Goal: Task Accomplishment & Management: Use online tool/utility

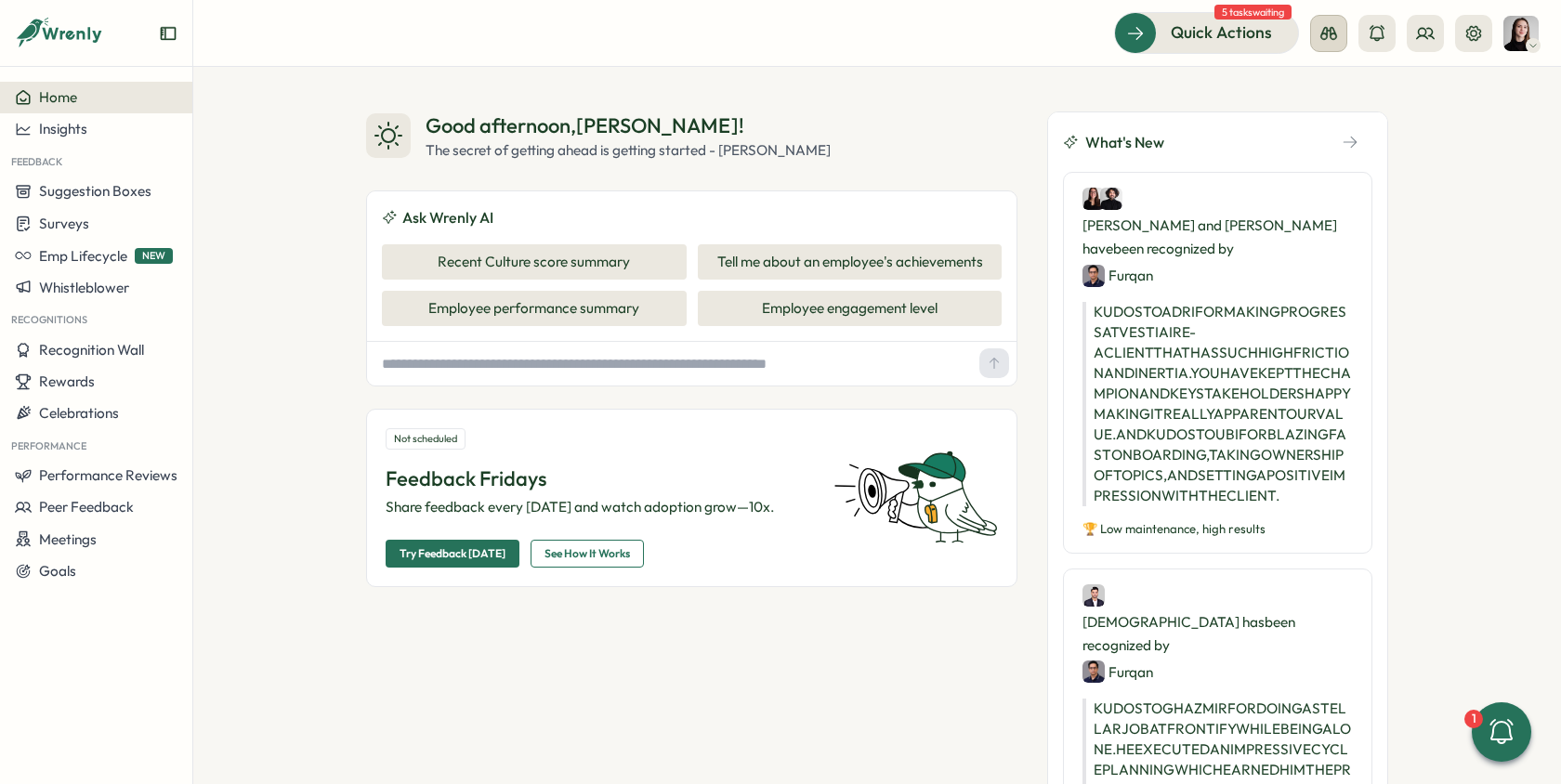
click at [1333, 38] on icon at bounding box center [1328, 33] width 16 height 13
click at [1320, 139] on div "Manager View" at bounding box center [1328, 131] width 126 height 20
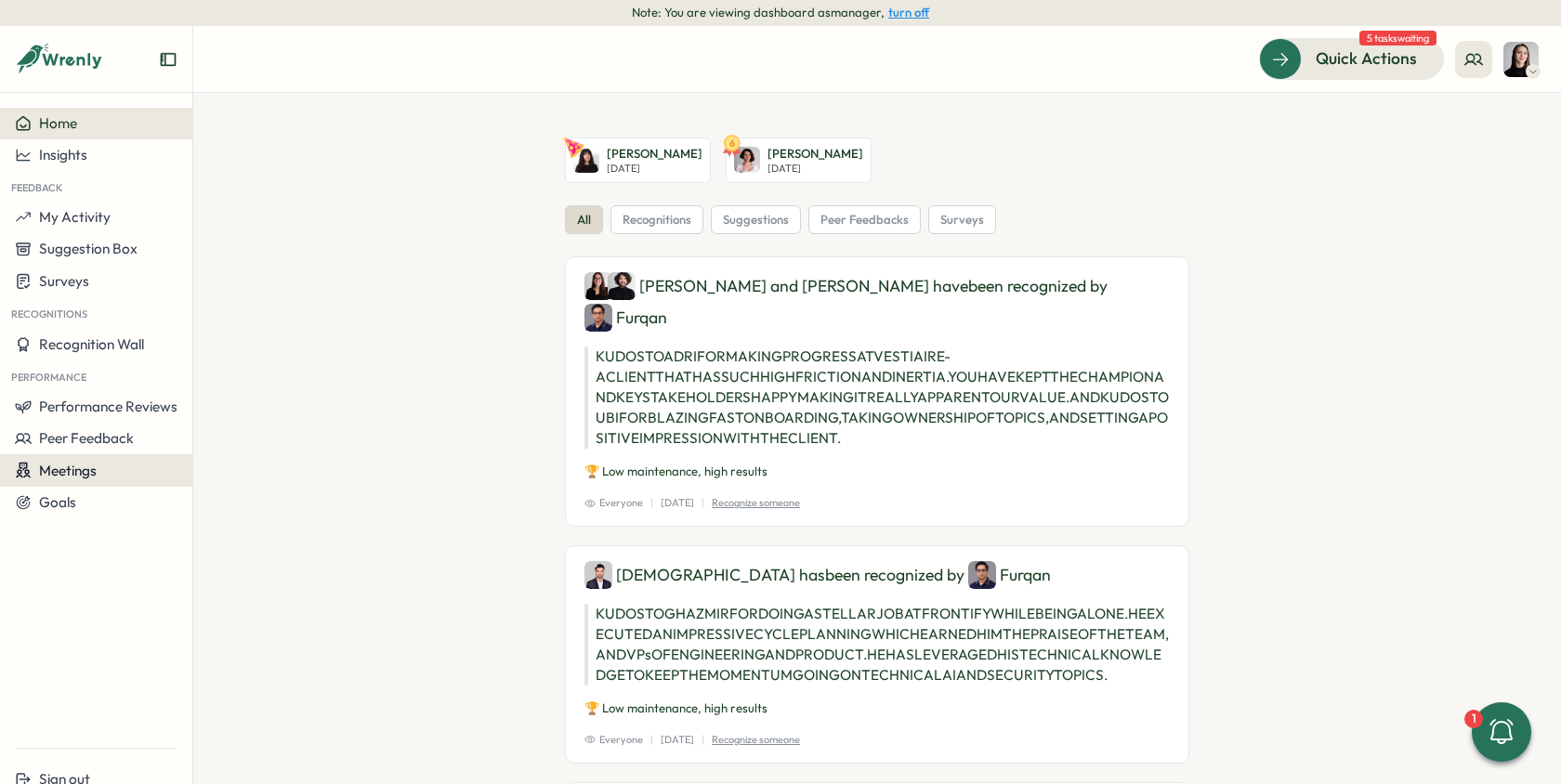
click at [116, 474] on div "Meetings" at bounding box center [96, 470] width 163 height 17
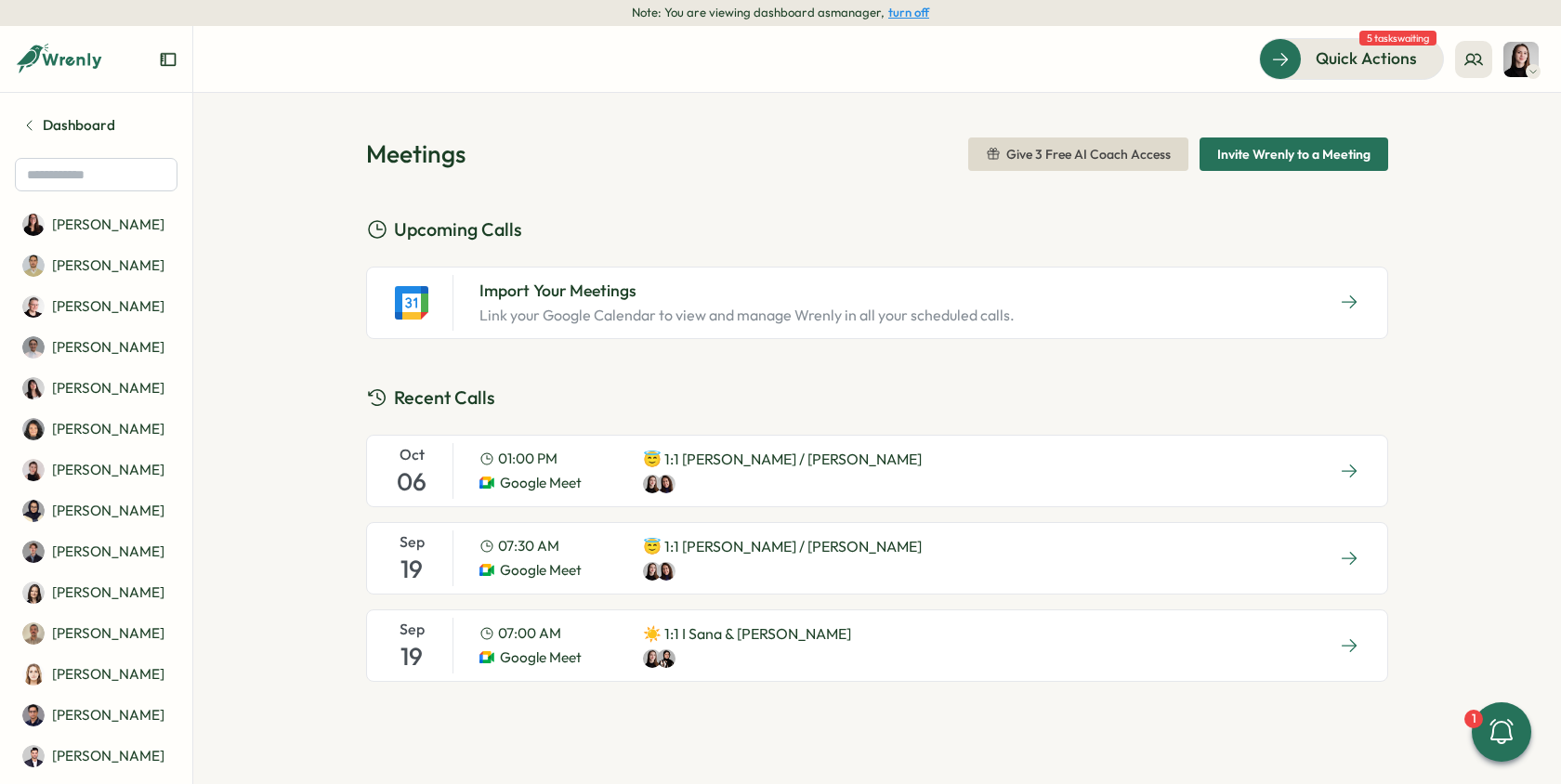
click at [590, 556] on div "07:30 AM Google Meet" at bounding box center [546, 558] width 134 height 45
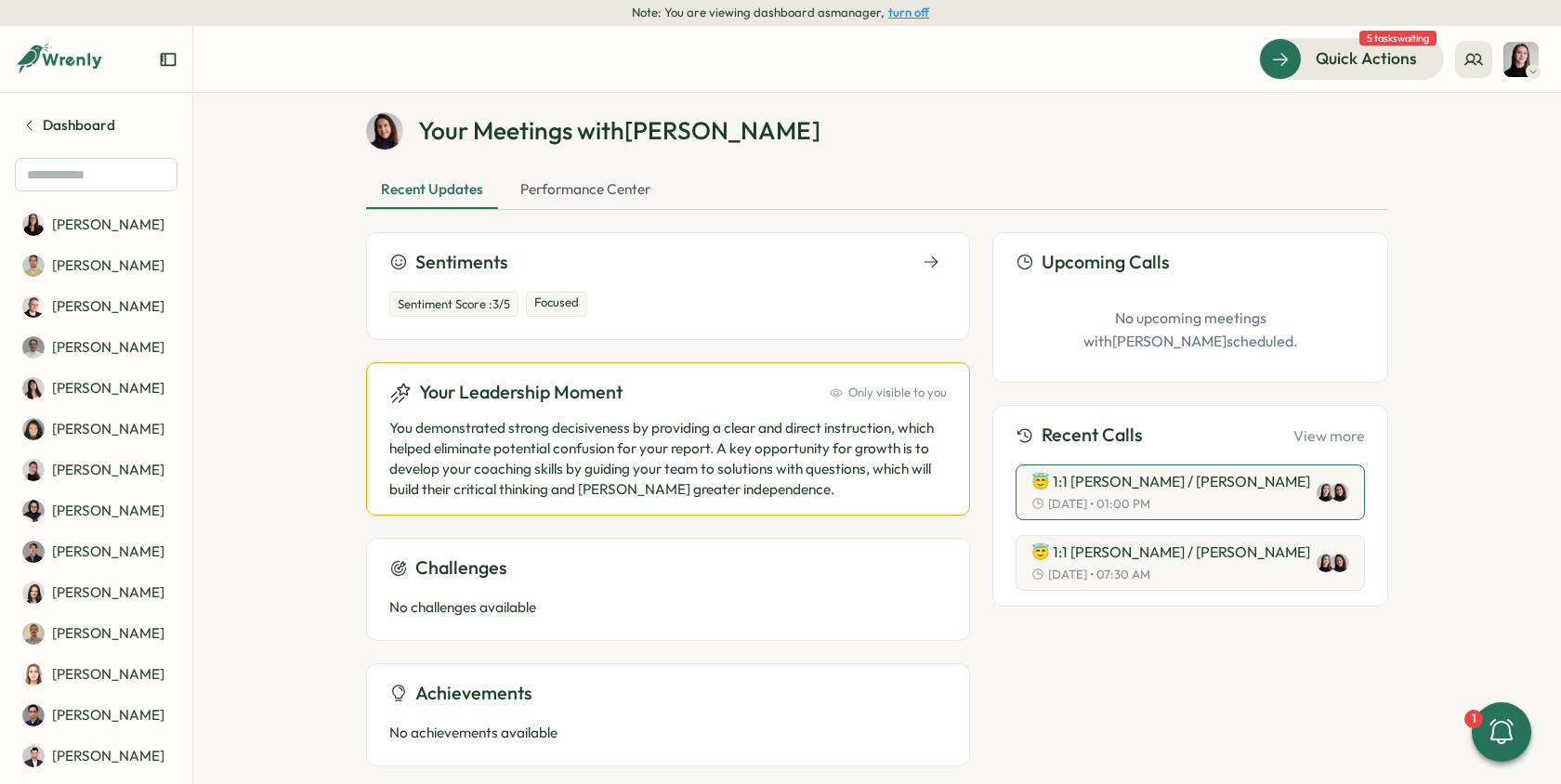
scroll to position [87, 0]
click at [720, 302] on div "Sentiment Score : 3 /5 Focused" at bounding box center [667, 303] width 558 height 26
click at [931, 278] on div "Sentiment Score : 3 /5 Focused" at bounding box center [667, 300] width 558 height 48
click at [929, 264] on icon at bounding box center [931, 261] width 16 height 16
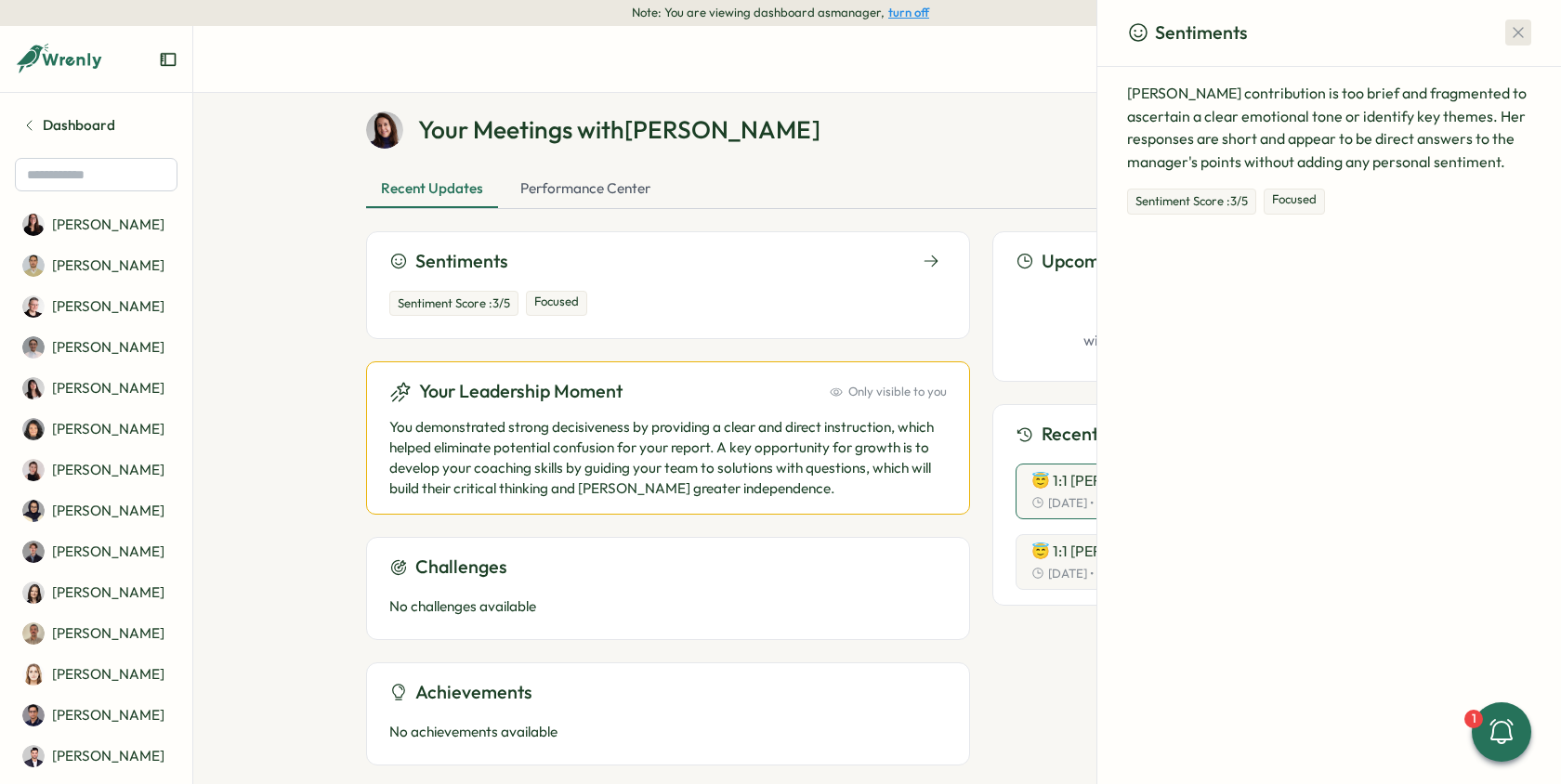
click at [1506, 37] on button "button" at bounding box center [1517, 32] width 26 height 26
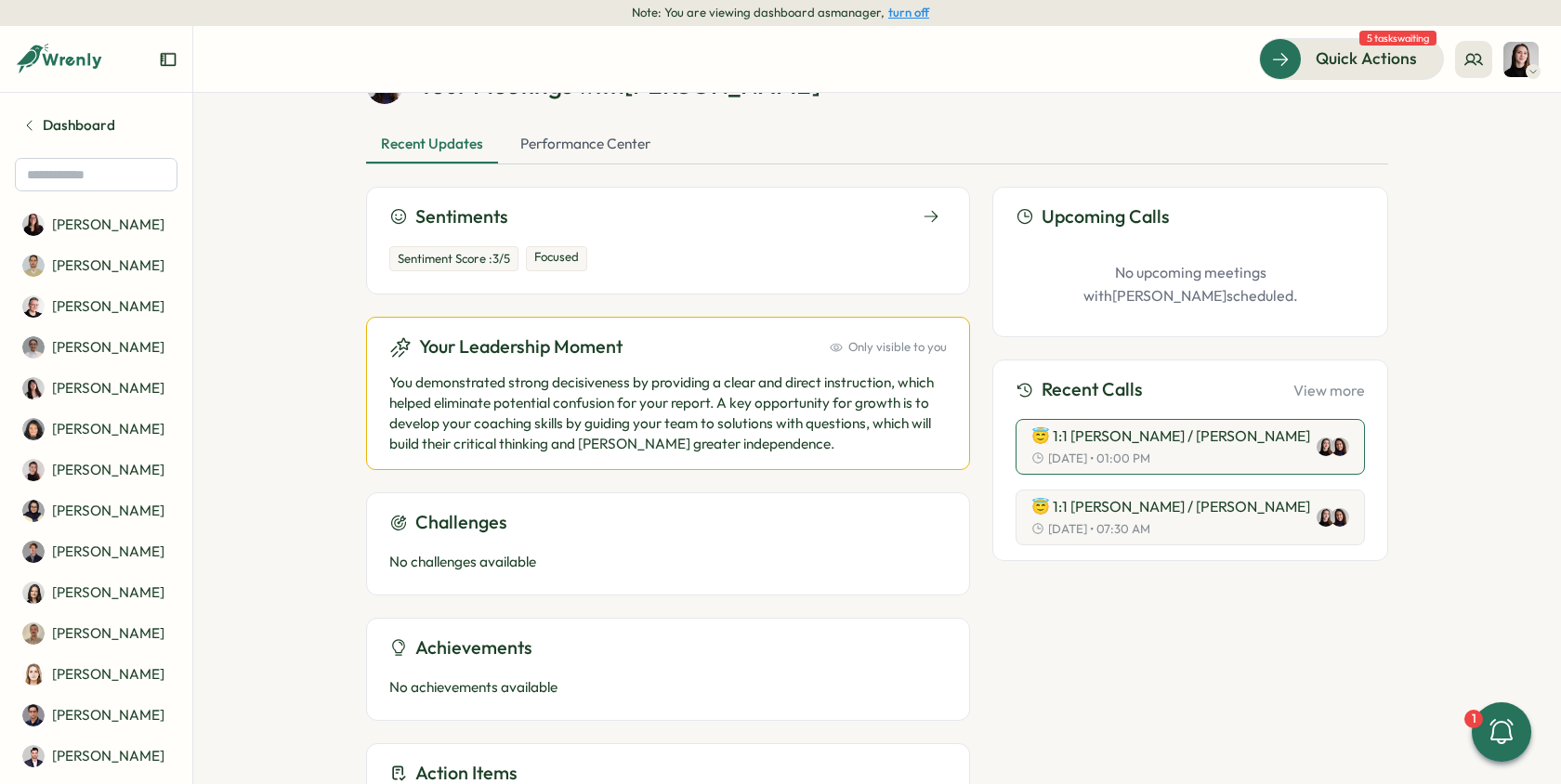
scroll to position [137, 0]
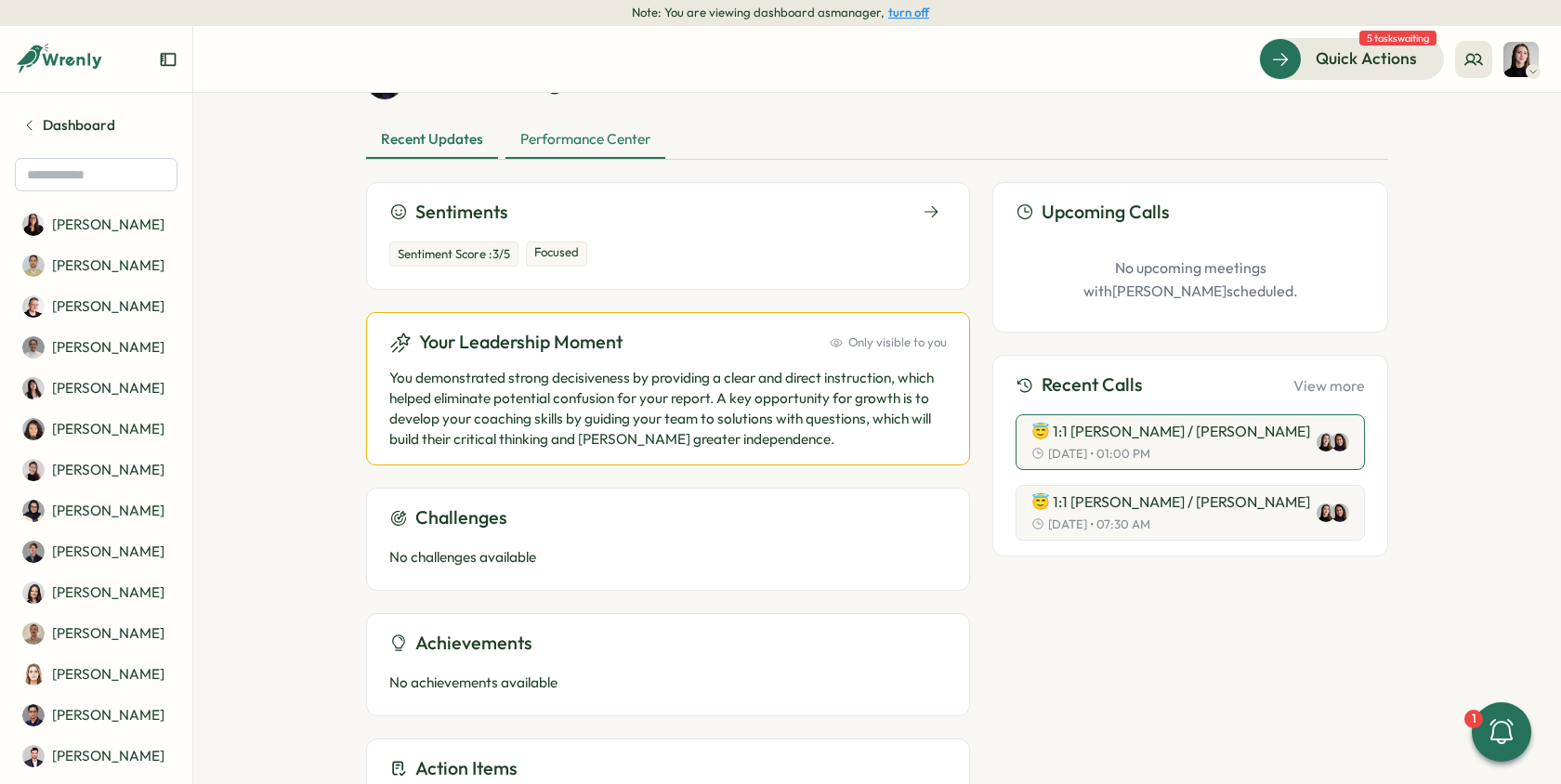
click at [639, 144] on div "Performance Center" at bounding box center [585, 141] width 160 height 37
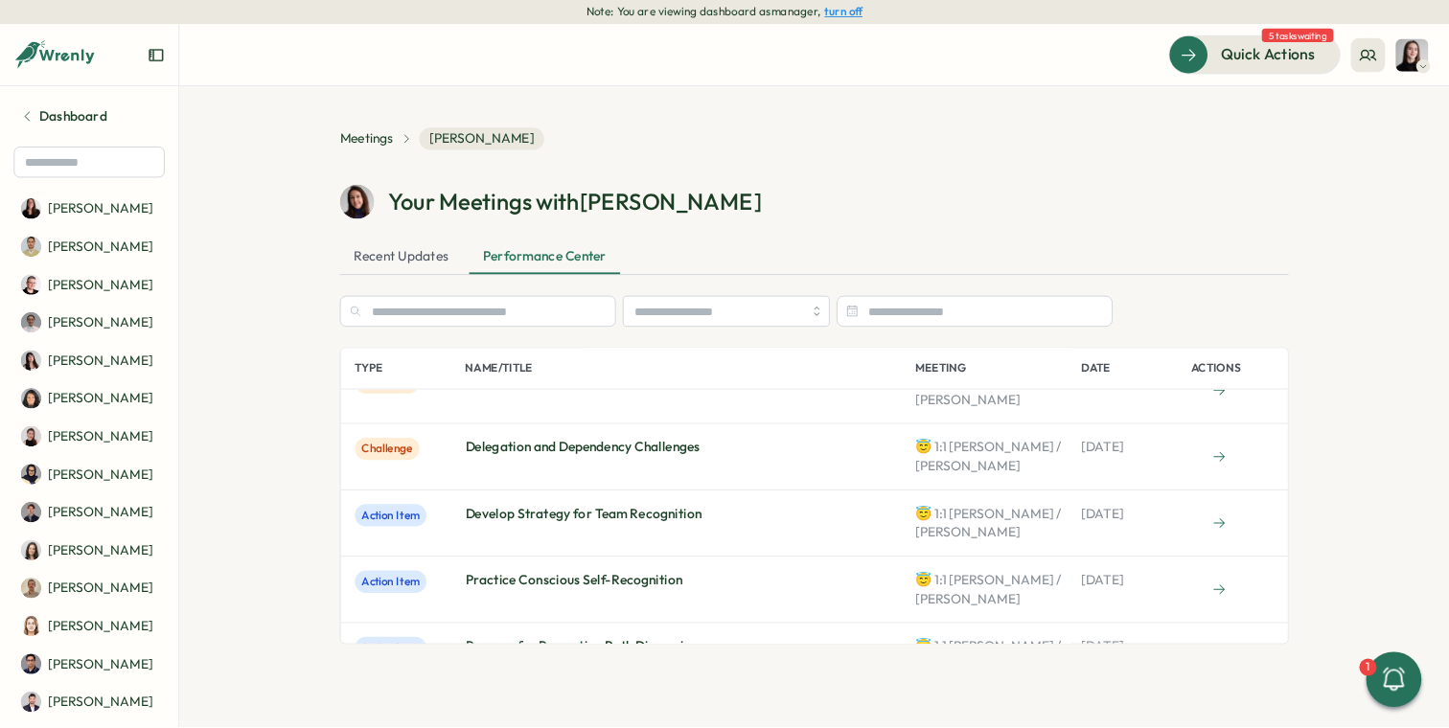
scroll to position [554, 0]
click at [614, 706] on p "Prepare for Promotion Path Discussion" at bounding box center [645, 716] width 259 height 21
click at [1355, 720] on icon at bounding box center [1353, 727] width 15 height 15
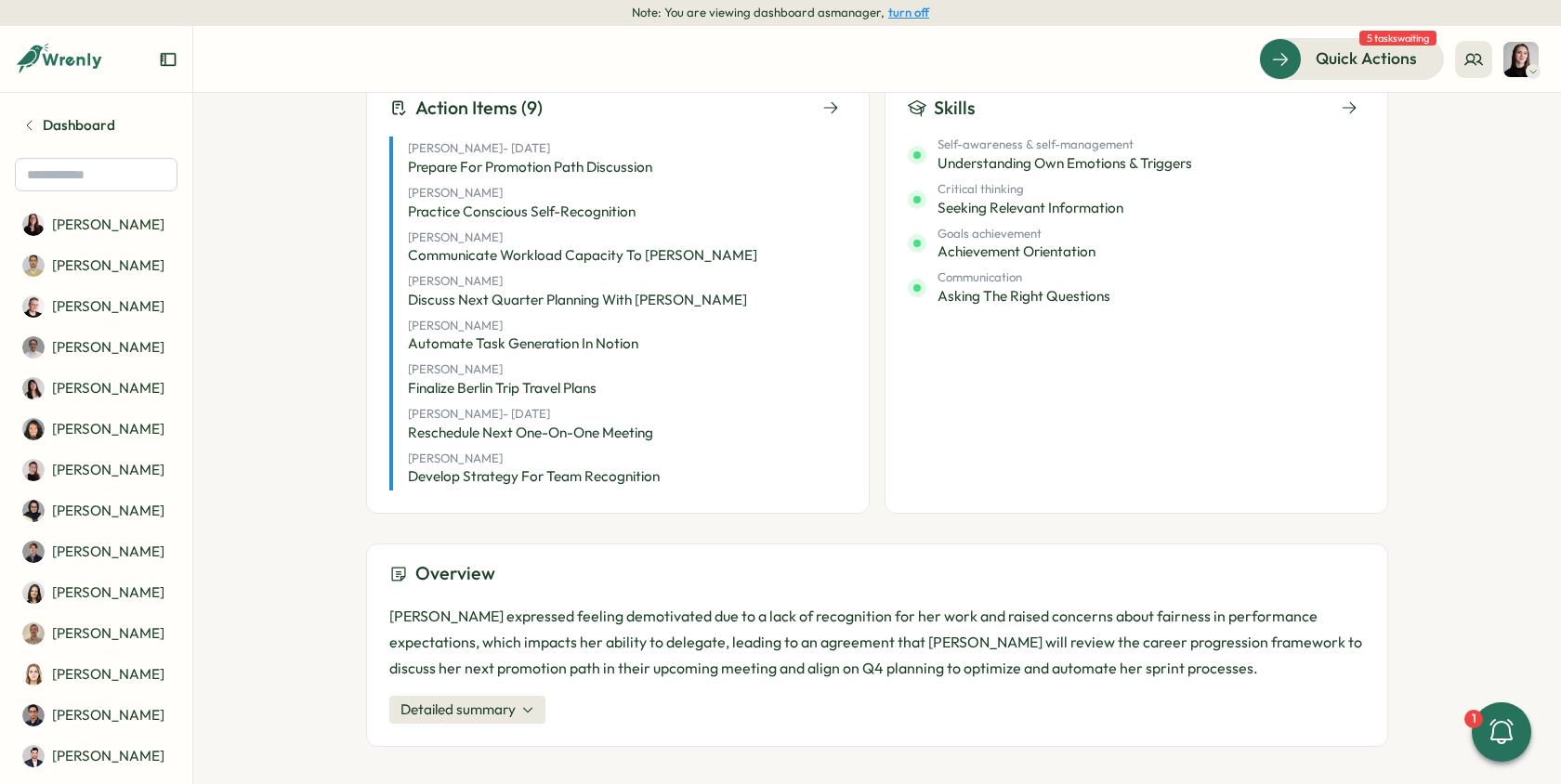
scroll to position [782, 0]
click at [536, 704] on button "Detailed summary" at bounding box center [466, 707] width 156 height 28
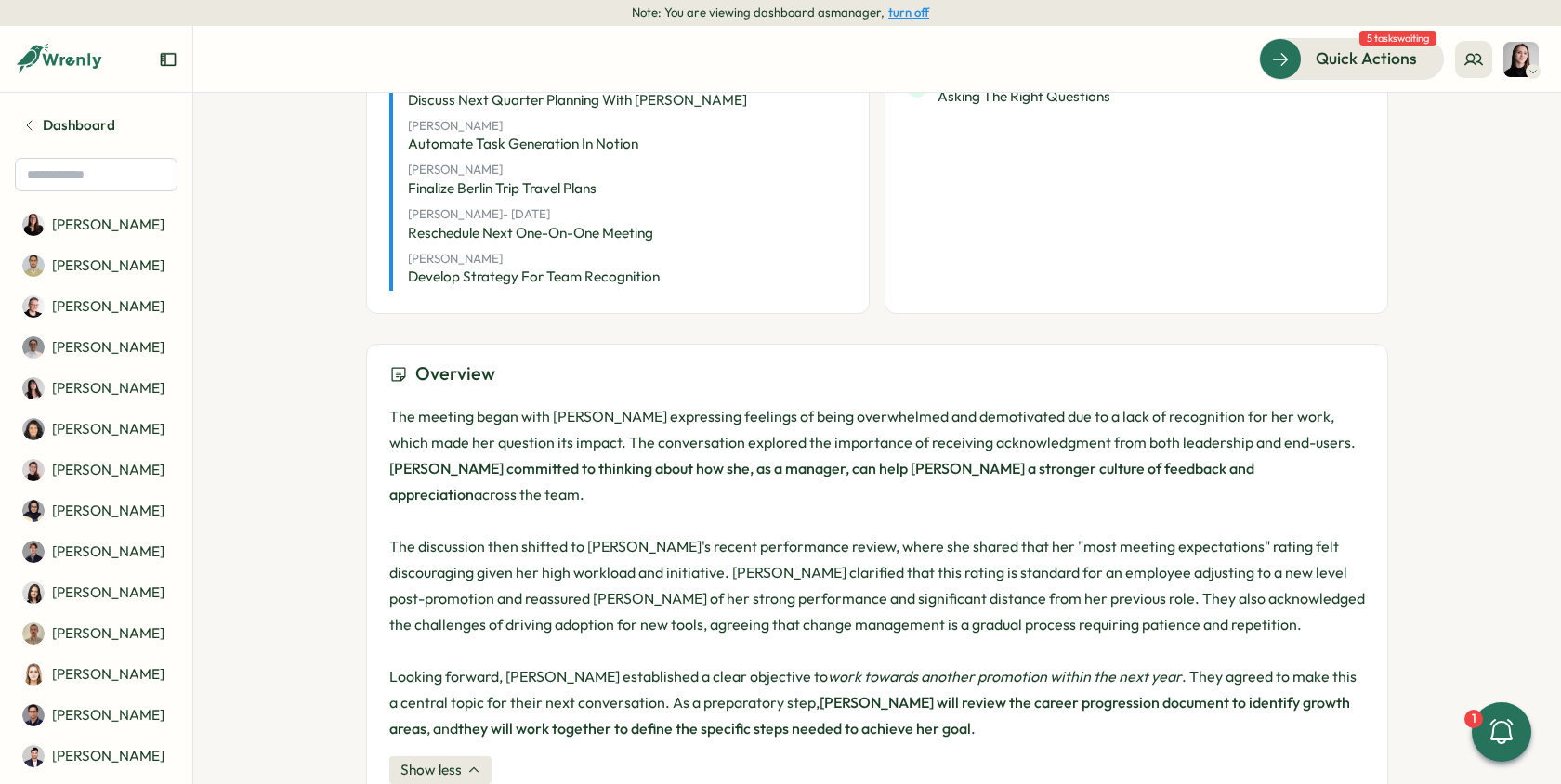
scroll to position [1016, 0]
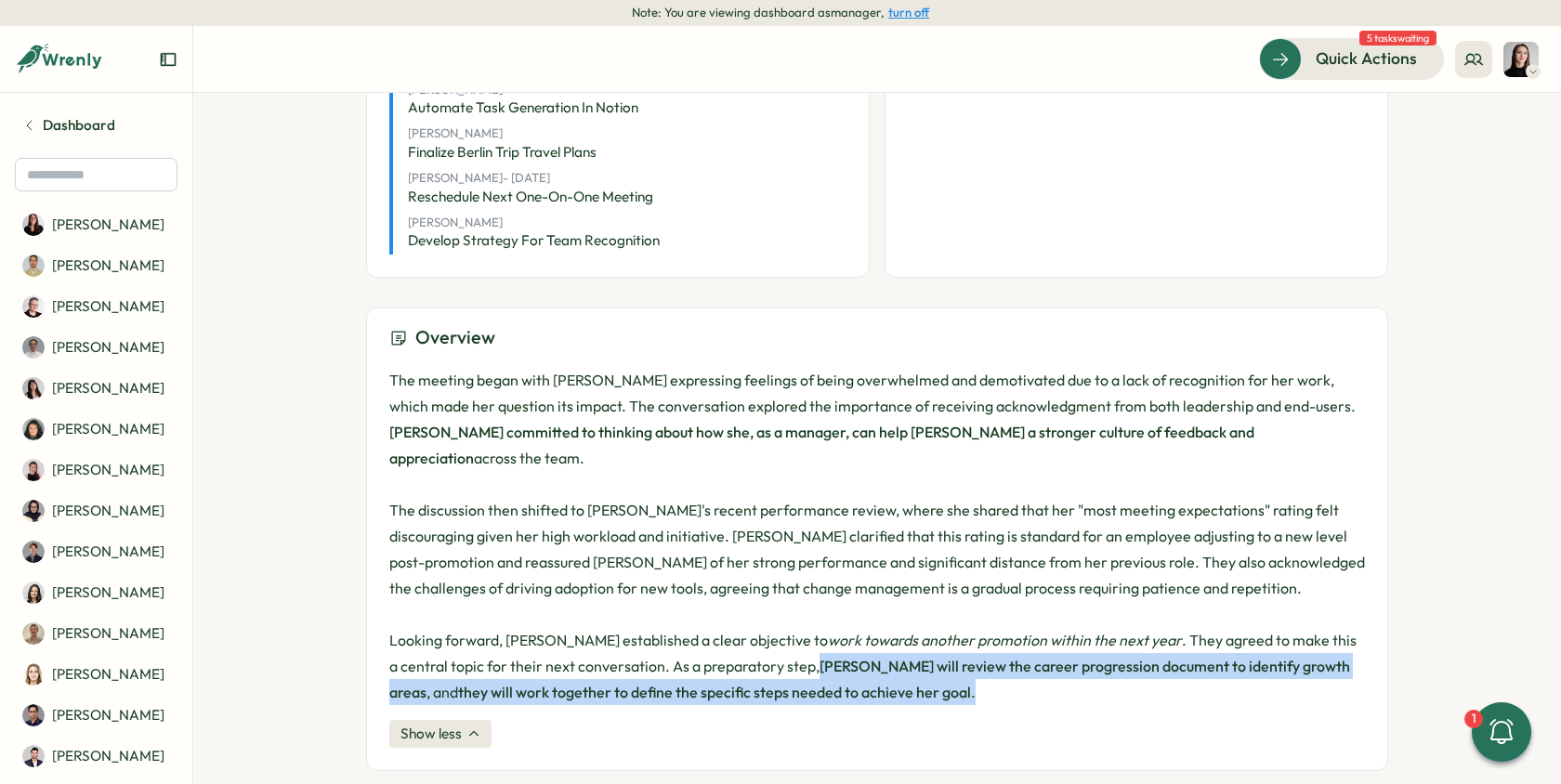
drag, startPoint x: 852, startPoint y: 661, endPoint x: 751, endPoint y: 630, distance: 105.7
click at [751, 630] on p "The meeting began with Elena expressing feelings of being overwhelmed and demot…" at bounding box center [876, 536] width 975 height 338
copy p "Elena will review the career progression document to identify growth areas , an…"
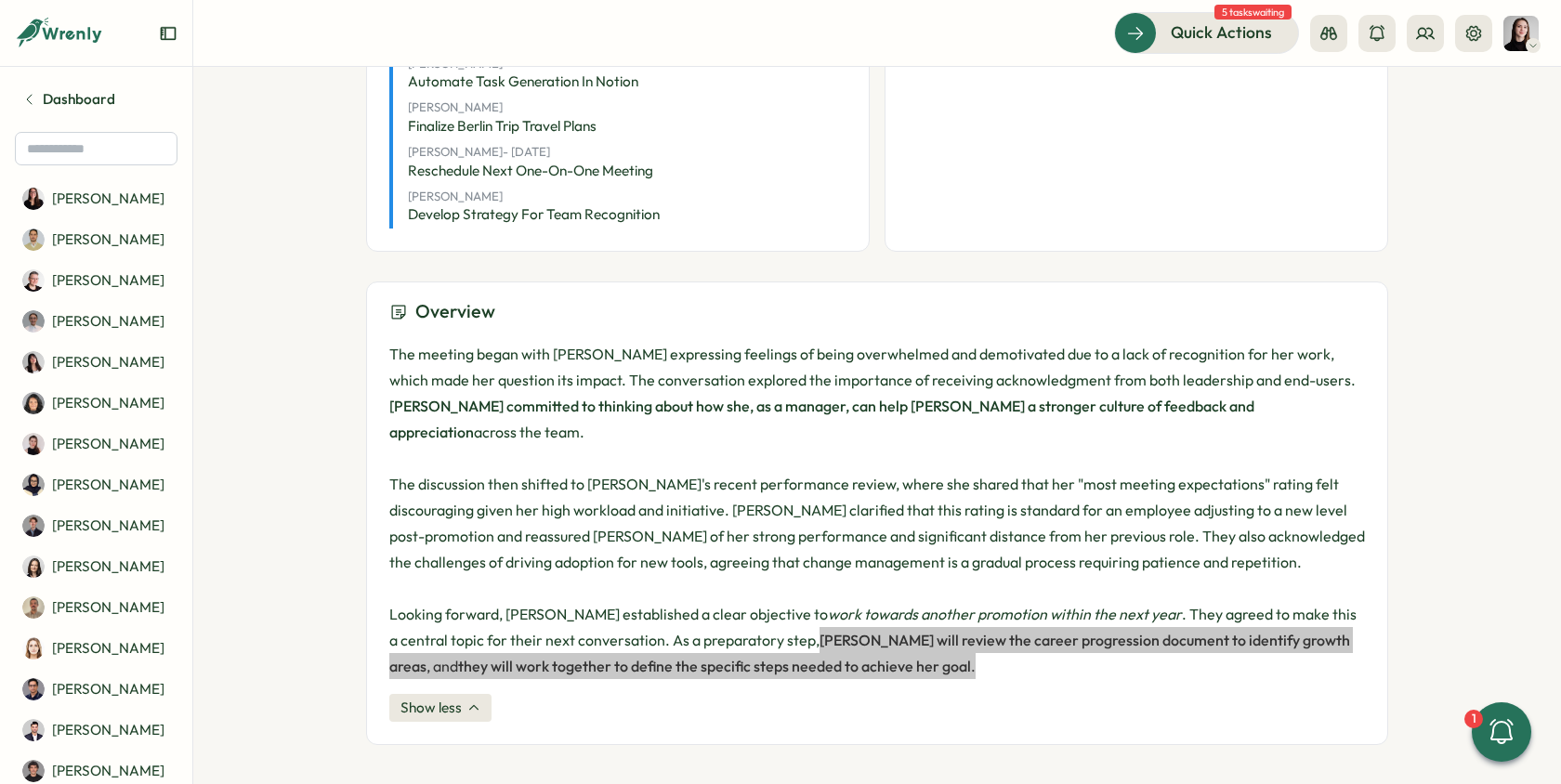
scroll to position [989, 0]
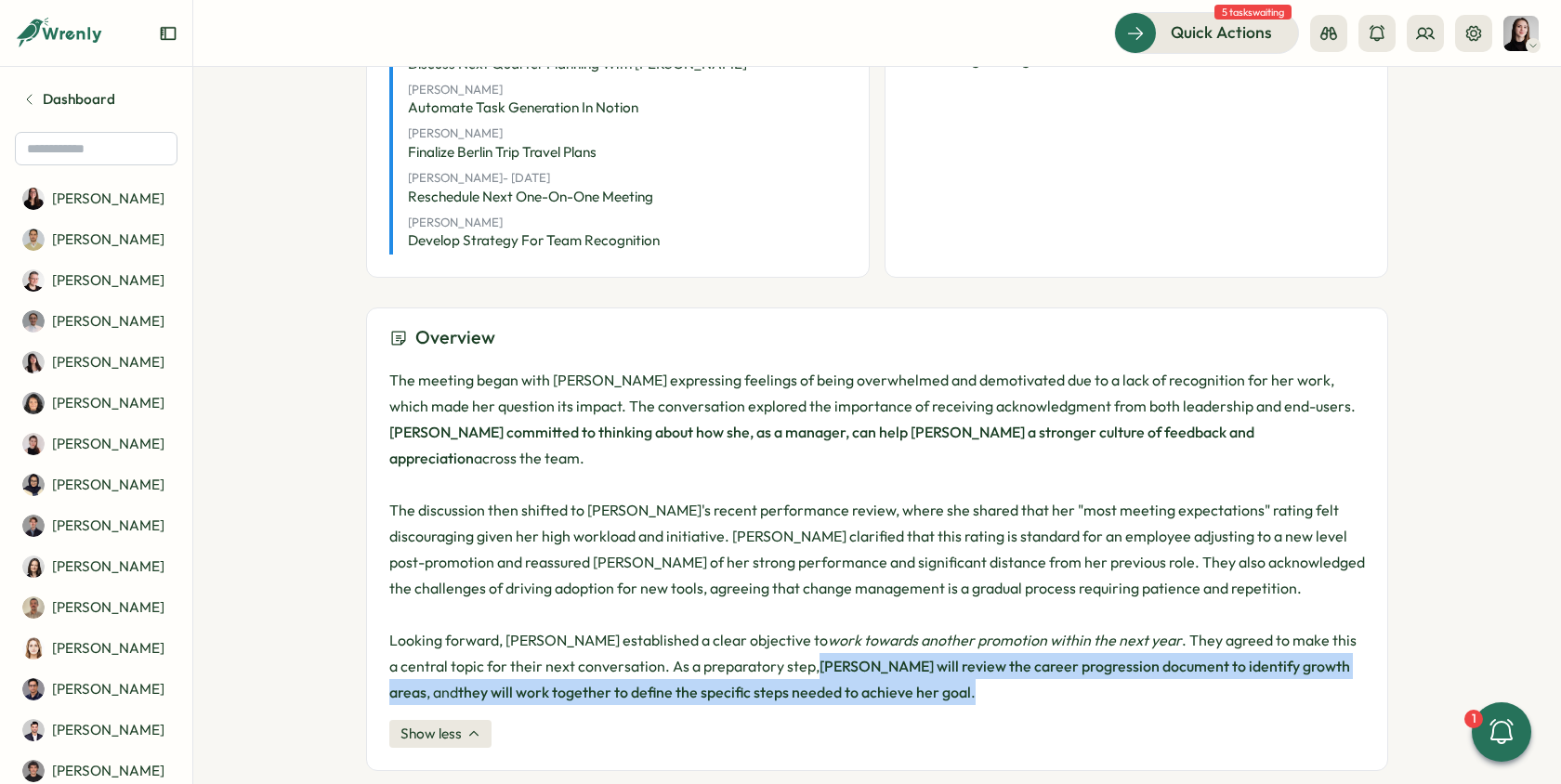
copy p "Elena will review the career progression document to identify growth areas , an…"
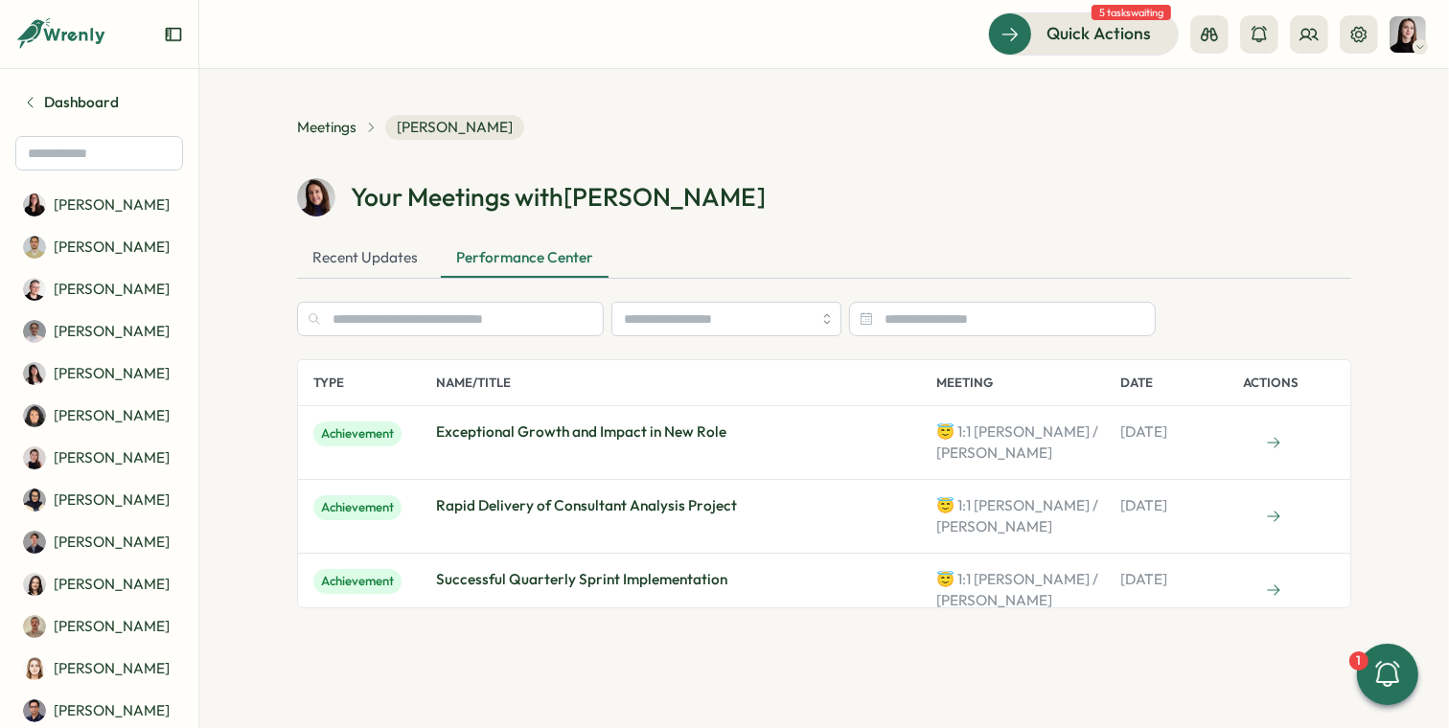
click at [1093, 298] on div "Your Meetings with Viktoria Recent Updates Performance Center Type Name/Title M…" at bounding box center [824, 393] width 1054 height 430
